Goal: Information Seeking & Learning: Learn about a topic

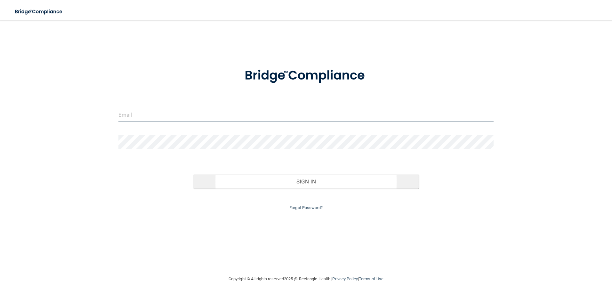
type input "[EMAIL_ADDRESS][DOMAIN_NAME]"
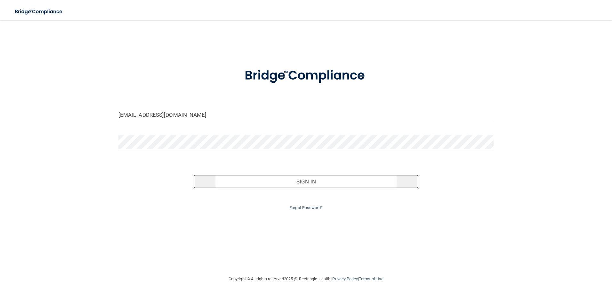
click at [316, 176] on button "Sign In" at bounding box center [305, 181] width 225 height 14
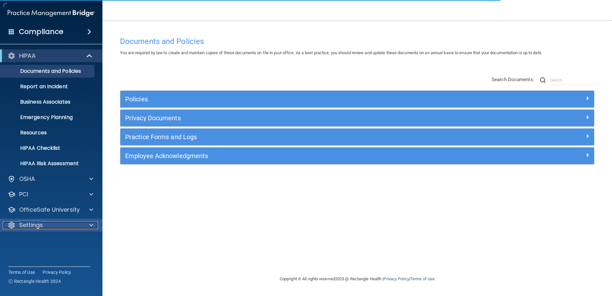
click at [86, 225] on div at bounding box center [90, 225] width 16 height 8
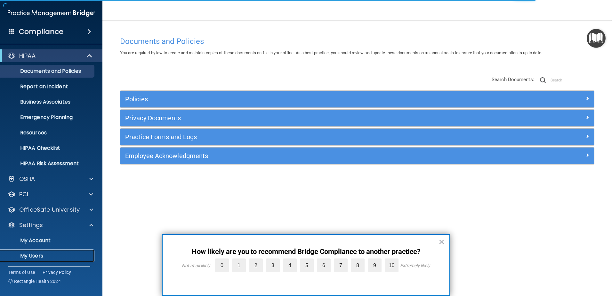
click at [37, 253] on p "My Users" at bounding box center [47, 255] width 87 height 6
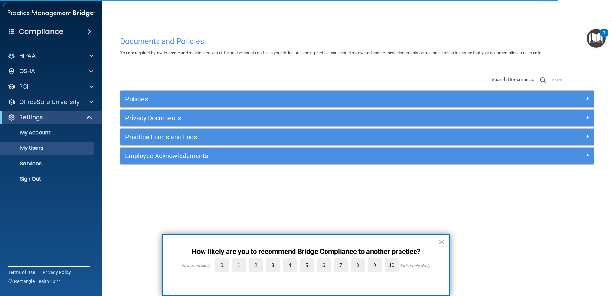
select select "20"
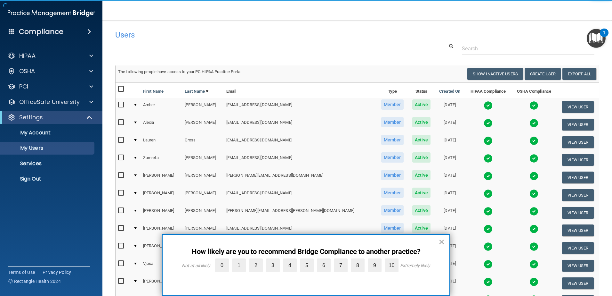
click at [443, 243] on button "×" at bounding box center [442, 241] width 6 height 10
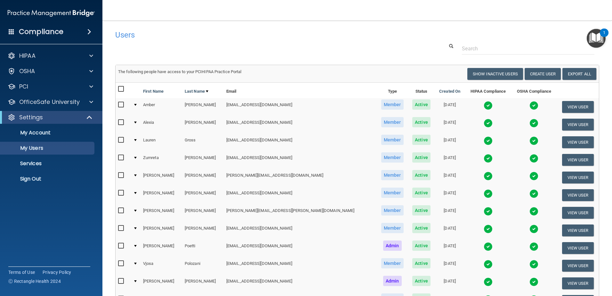
click at [137, 106] on div at bounding box center [135, 105] width 3 height 2
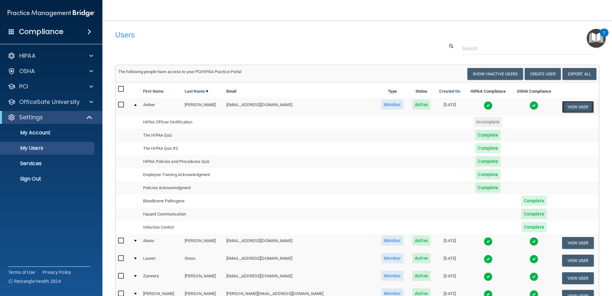
click at [572, 107] on button "View User" at bounding box center [578, 107] width 32 height 12
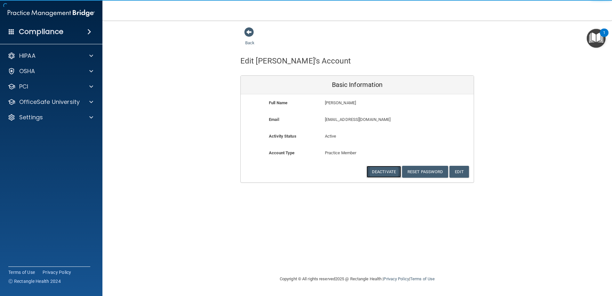
click at [391, 173] on button "Deactivate" at bounding box center [384, 172] width 35 height 12
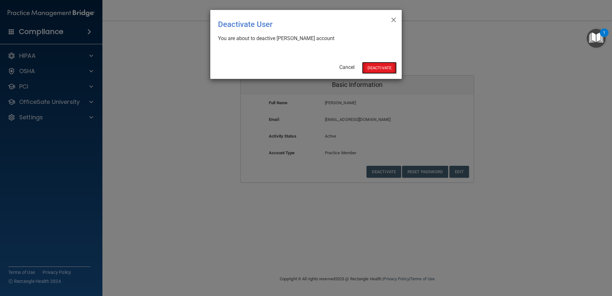
click at [381, 62] on button "Deactivate" at bounding box center [379, 68] width 35 height 12
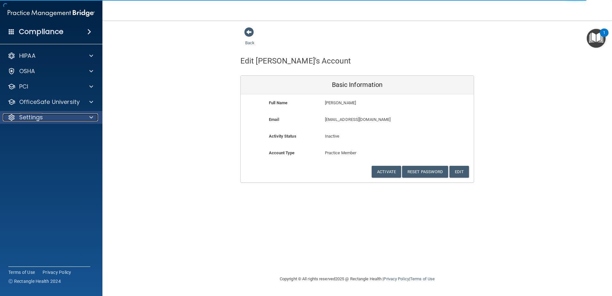
click at [87, 116] on div at bounding box center [90, 117] width 16 height 8
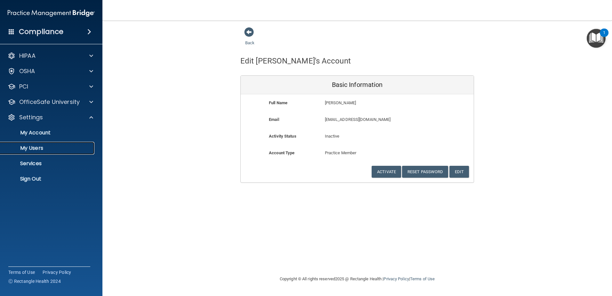
click at [38, 149] on p "My Users" at bounding box center [47, 148] width 87 height 6
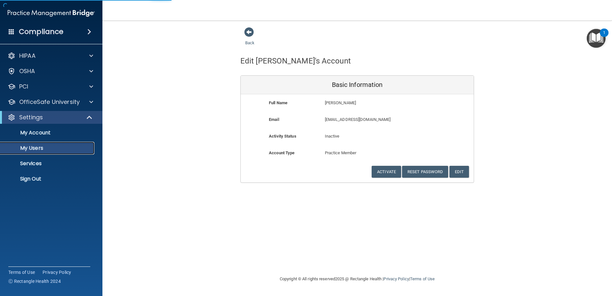
select select "20"
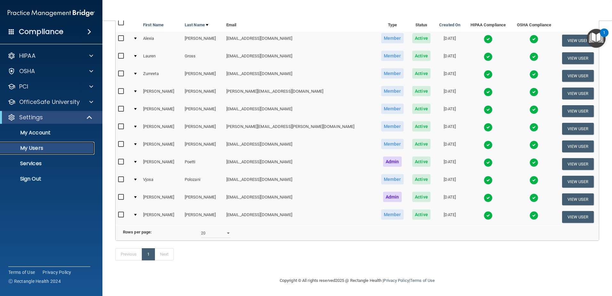
scroll to position [44, 0]
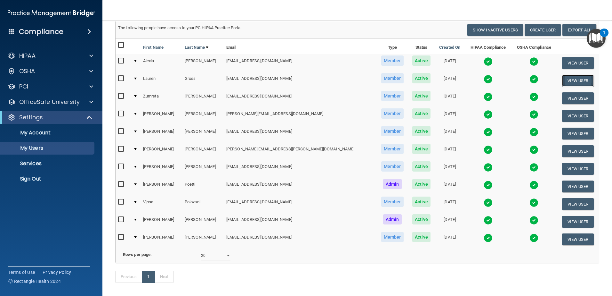
click at [572, 81] on button "View User" at bounding box center [578, 81] width 32 height 12
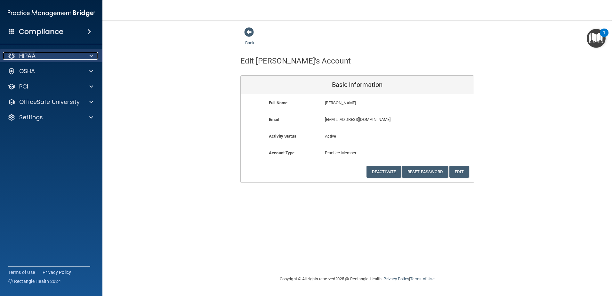
click at [87, 53] on div at bounding box center [90, 56] width 16 height 8
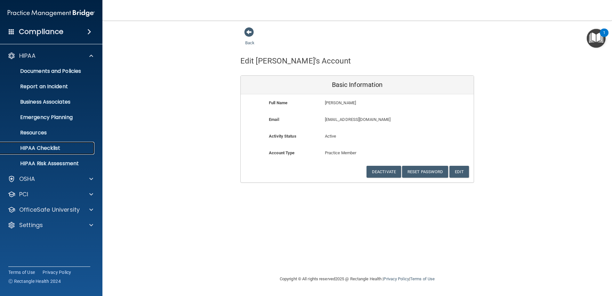
click at [37, 146] on p "HIPAA Checklist" at bounding box center [47, 148] width 87 height 6
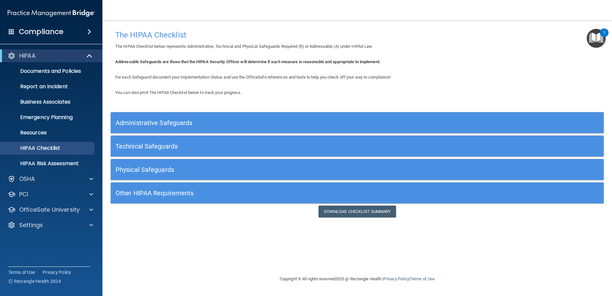
click at [238, 115] on div "Administrative Safeguards" at bounding box center [296, 122] width 370 height 14
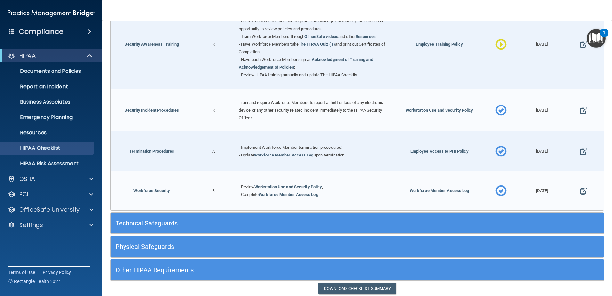
scroll to position [624, 0]
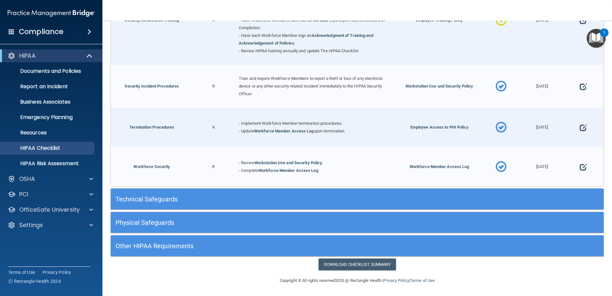
click at [508, 199] on div "Technical Safeguards" at bounding box center [357, 199] width 493 height 14
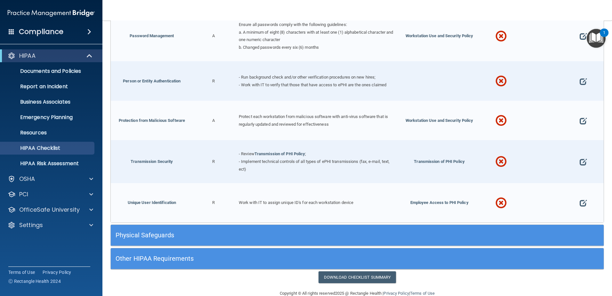
scroll to position [1176, 0]
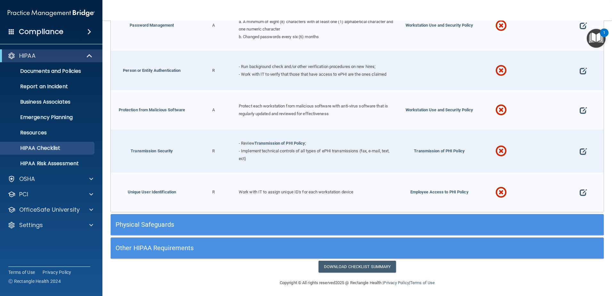
click at [327, 223] on h5 "Physical Safeguards" at bounding box center [296, 224] width 360 height 7
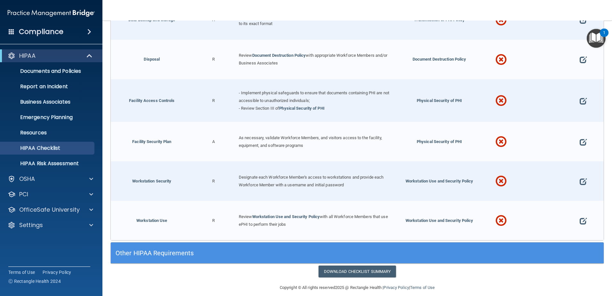
scroll to position [1480, 0]
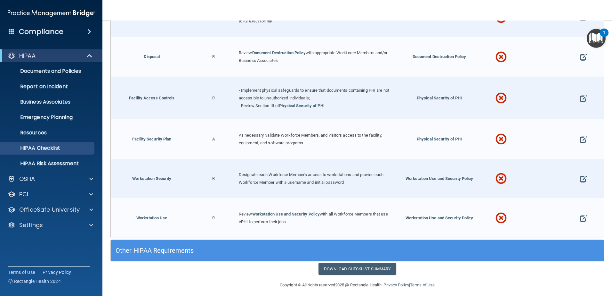
click at [450, 240] on div "Other HIPAA Requirements" at bounding box center [357, 250] width 493 height 21
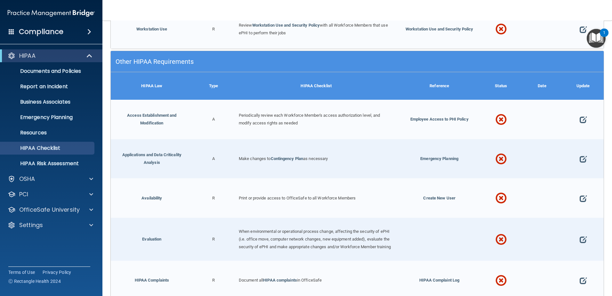
scroll to position [1673, 0]
